Goal: Find specific page/section: Find specific page/section

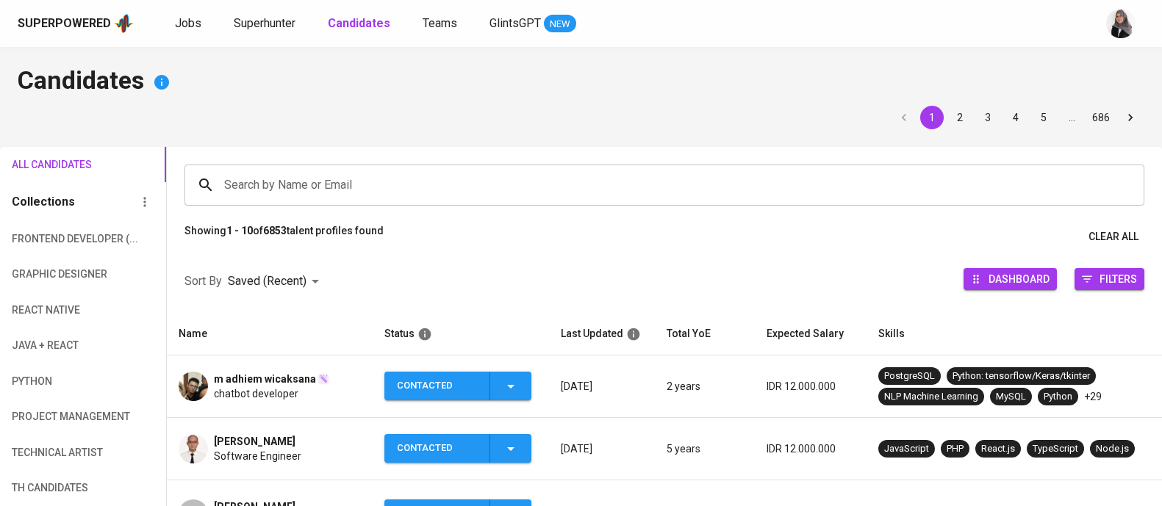
click at [248, 25] on span "Superhunter" at bounding box center [265, 23] width 62 height 14
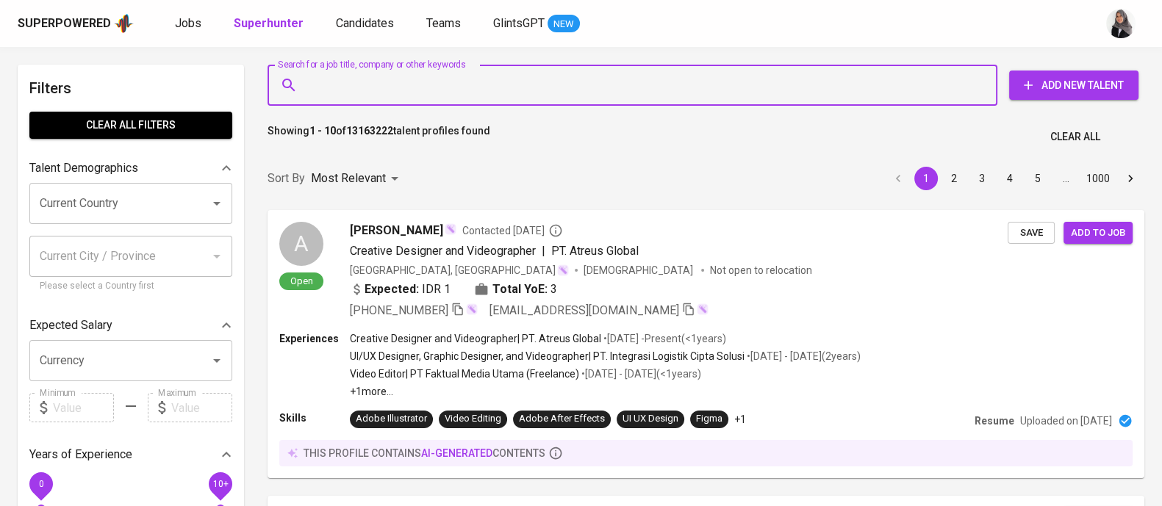
click at [347, 91] on input "Search for a job title, company or other keywords" at bounding box center [635, 85] width 665 height 28
paste input "| [EMAIL_ADDRESS][DOMAIN_NAME]"
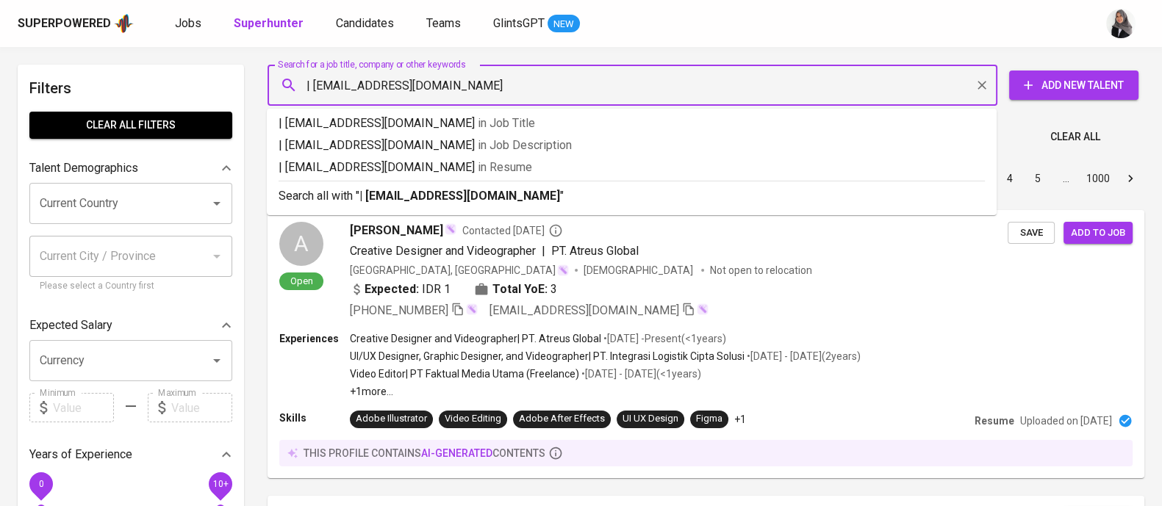
click at [312, 87] on input "| [EMAIL_ADDRESS][DOMAIN_NAME]" at bounding box center [635, 85] width 665 height 28
type input "[EMAIL_ADDRESS][DOMAIN_NAME]"
click at [470, 202] on b "[EMAIL_ADDRESS][DOMAIN_NAME]" at bounding box center [456, 196] width 195 height 14
click at [470, 201] on div "Sort By Most Relevant MOST_RELEVANT 1 2 3 4 5 … 1000" at bounding box center [706, 179] width 894 height 45
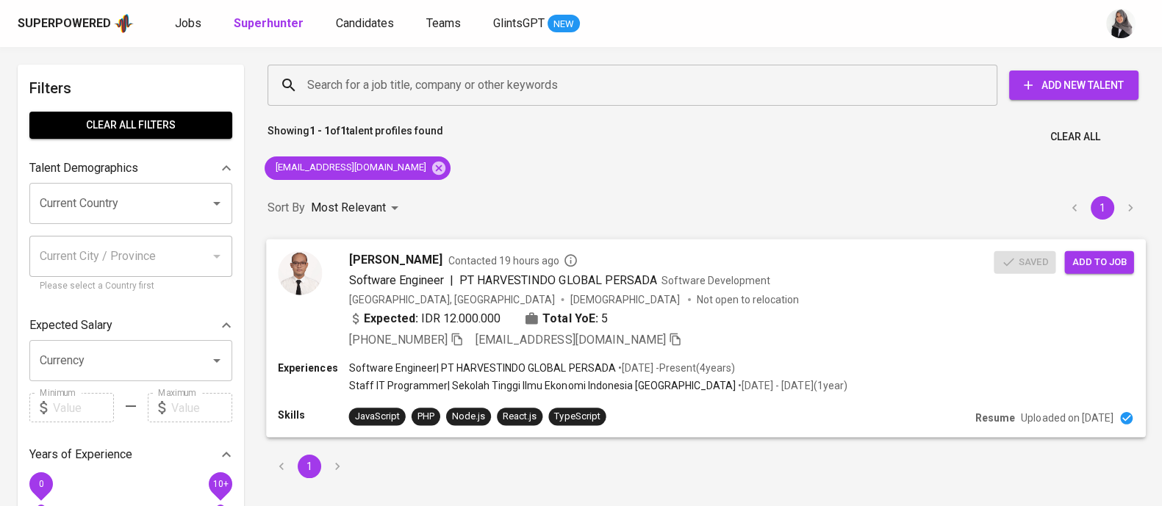
click at [855, 320] on div "Expected: IDR 12.000.000 Total YoE: 5" at bounding box center [671, 319] width 645 height 21
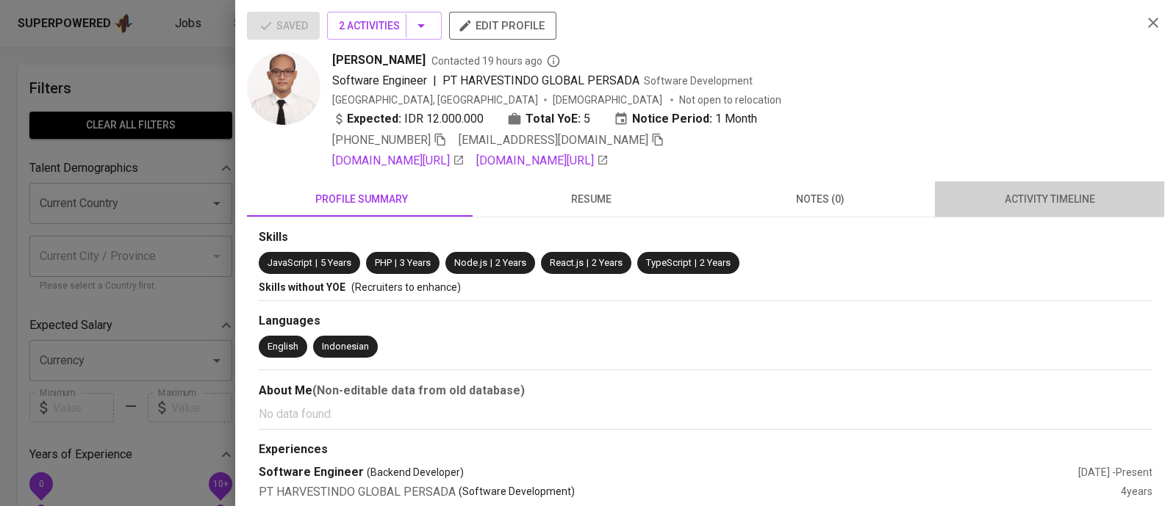
click at [1043, 190] on span "activity timeline" at bounding box center [1050, 199] width 212 height 18
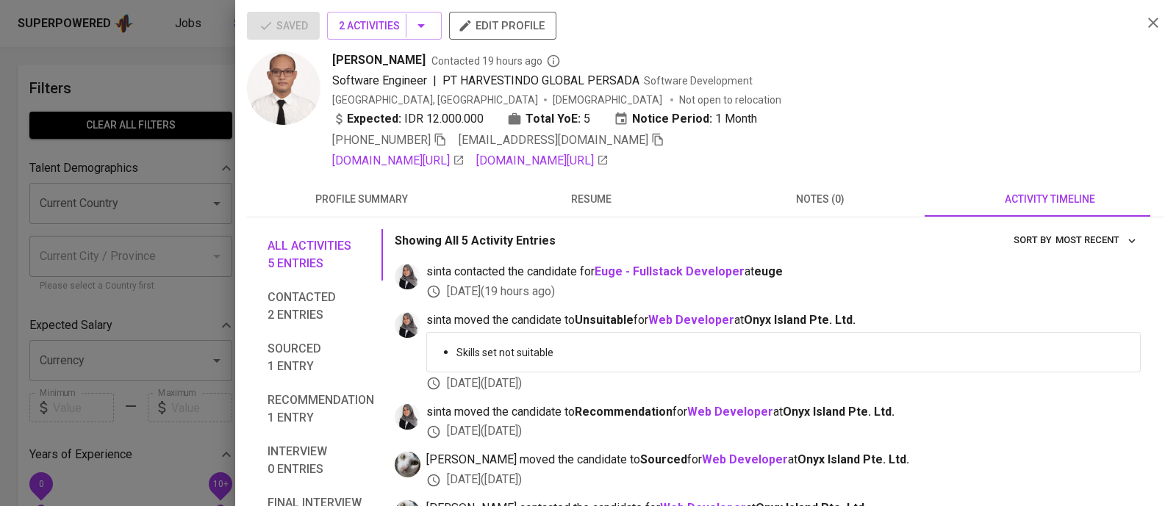
click at [175, 85] on div at bounding box center [588, 253] width 1176 height 506
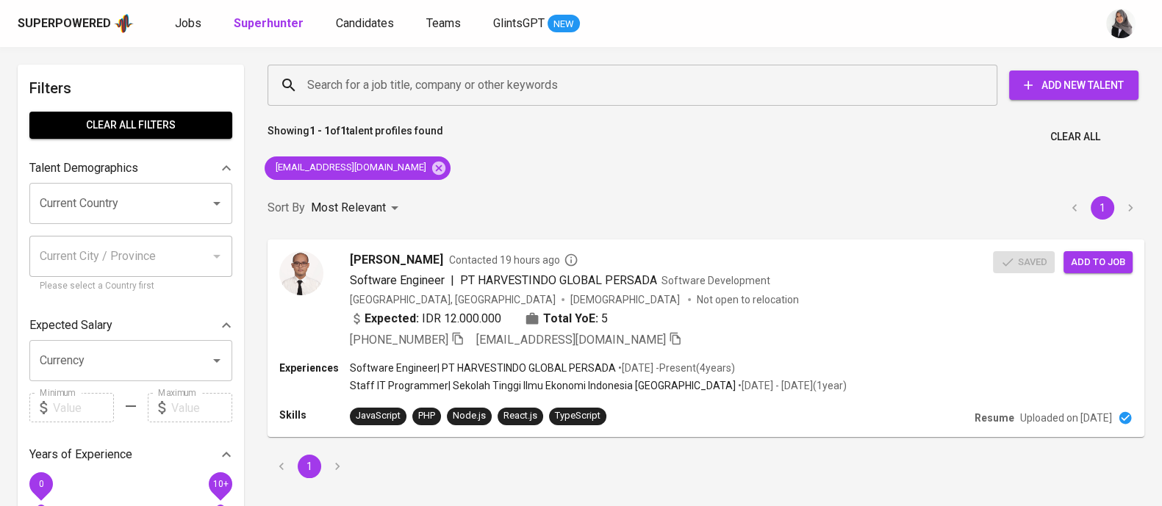
click at [838, 220] on div "Sort By Most Relevant MOST_RELEVANT 1" at bounding box center [706, 208] width 894 height 45
click at [1121, 147] on div "Showing 1 - 1 of 1 talent profiles found Clear All" at bounding box center [706, 133] width 894 height 36
